Goal: Information Seeking & Learning: Learn about a topic

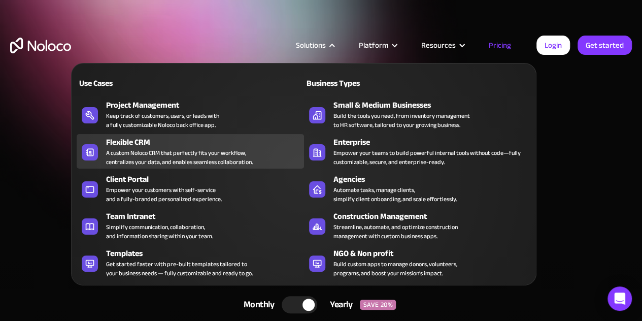
click at [137, 145] on div "Flexible CRM" at bounding box center [207, 142] width 202 height 12
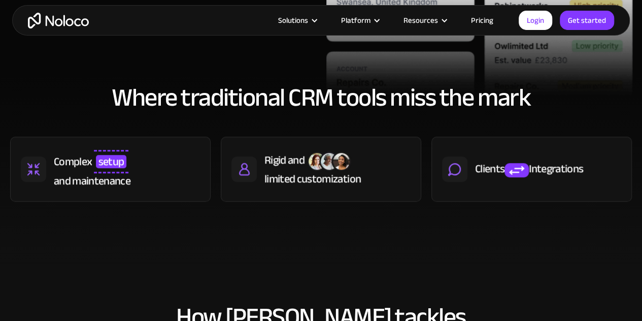
scroll to position [399, 0]
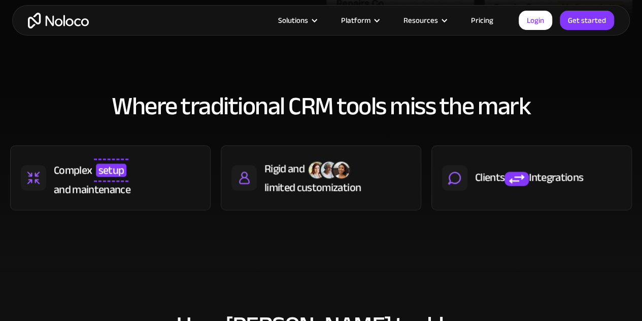
click at [483, 19] on link "Pricing" at bounding box center [482, 20] width 48 height 13
